Goal: Information Seeking & Learning: Stay updated

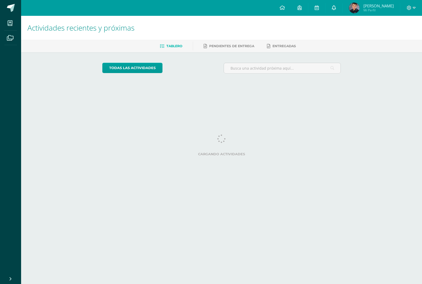
click at [330, 6] on link at bounding box center [333, 8] width 17 height 16
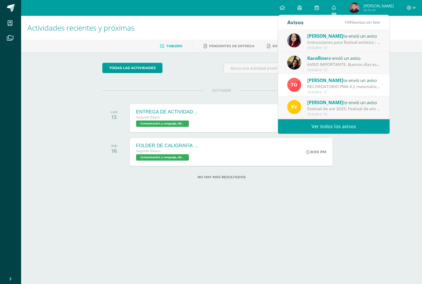
click at [315, 44] on div "Instrucciones para festival artístico : Buenas noches padres de familia de 2C. …" at bounding box center [343, 42] width 73 height 6
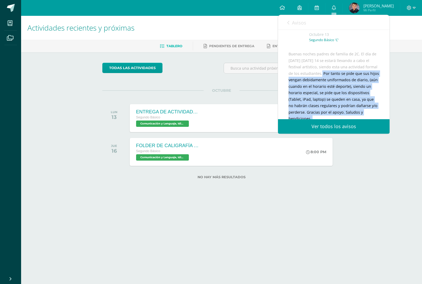
scroll to position [53, 0]
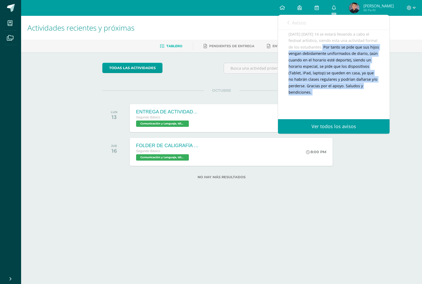
drag, startPoint x: 322, startPoint y: 107, endPoint x: 344, endPoint y: 96, distance: 25.1
click at [344, 96] on div "Buenas noches padres de familia de 2C. El día de mañana martes 14 se estará lle…" at bounding box center [334, 80] width 90 height 110
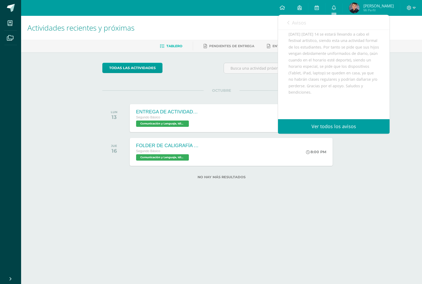
click at [360, 107] on div "Buenas noches padres de familia de 2C. El día de mañana martes 14 se estará lle…" at bounding box center [334, 80] width 90 height 110
click at [285, 24] on div "Avisos 1098 avisos sin leer Avisos" at bounding box center [334, 22] width 112 height 15
click at [291, 24] on link "Avisos" at bounding box center [296, 22] width 19 height 15
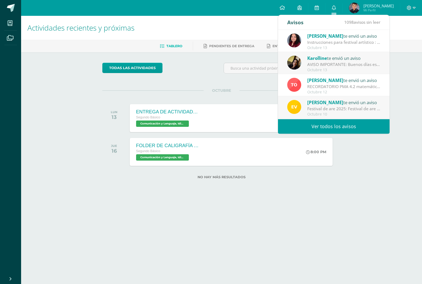
click at [323, 66] on div "AVISO IMPORTANTE: Buenos días estimados. El día [DATE] 15 tendremos el PMA DE l…" at bounding box center [343, 64] width 73 height 6
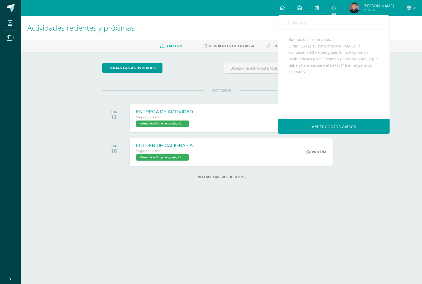
click at [291, 23] on link "Avisos" at bounding box center [296, 22] width 19 height 15
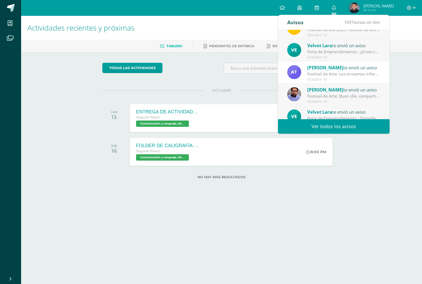
scroll to position [88, 0]
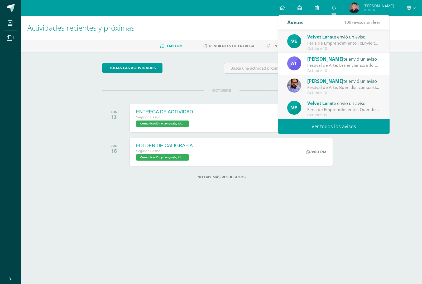
click at [398, 52] on div "Tablero Pendientes de entrega Entregadas" at bounding box center [228, 46] width 414 height 12
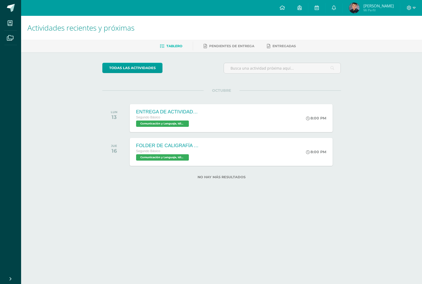
click at [367, 7] on span "[PERSON_NAME]" at bounding box center [378, 5] width 30 height 5
